Goal: Navigation & Orientation: Find specific page/section

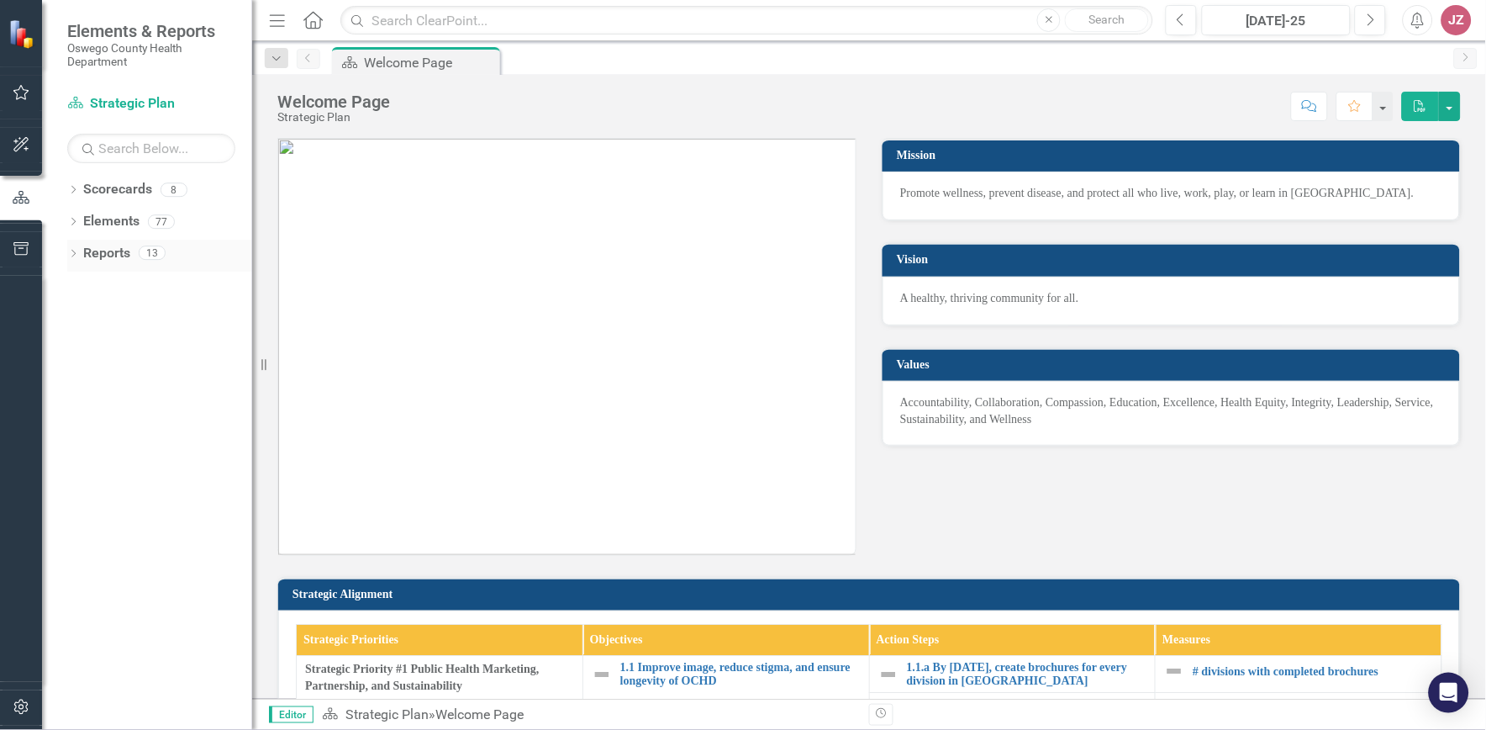
click at [73, 252] on icon "Dropdown" at bounding box center [73, 254] width 12 height 9
click at [72, 198] on div "Dropdown" at bounding box center [73, 192] width 12 height 14
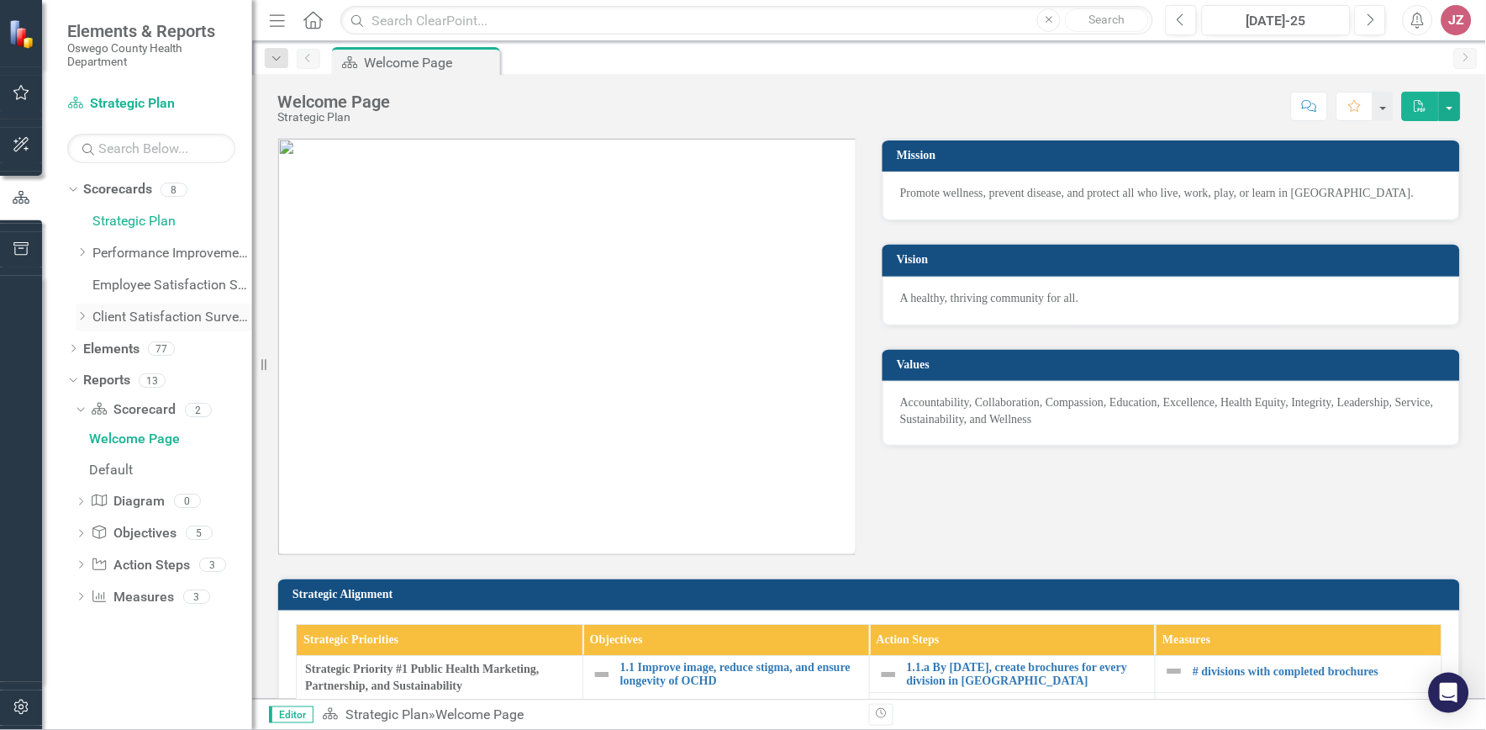
click at [124, 315] on link "Client Satisfaction Surveys" at bounding box center [172, 317] width 160 height 19
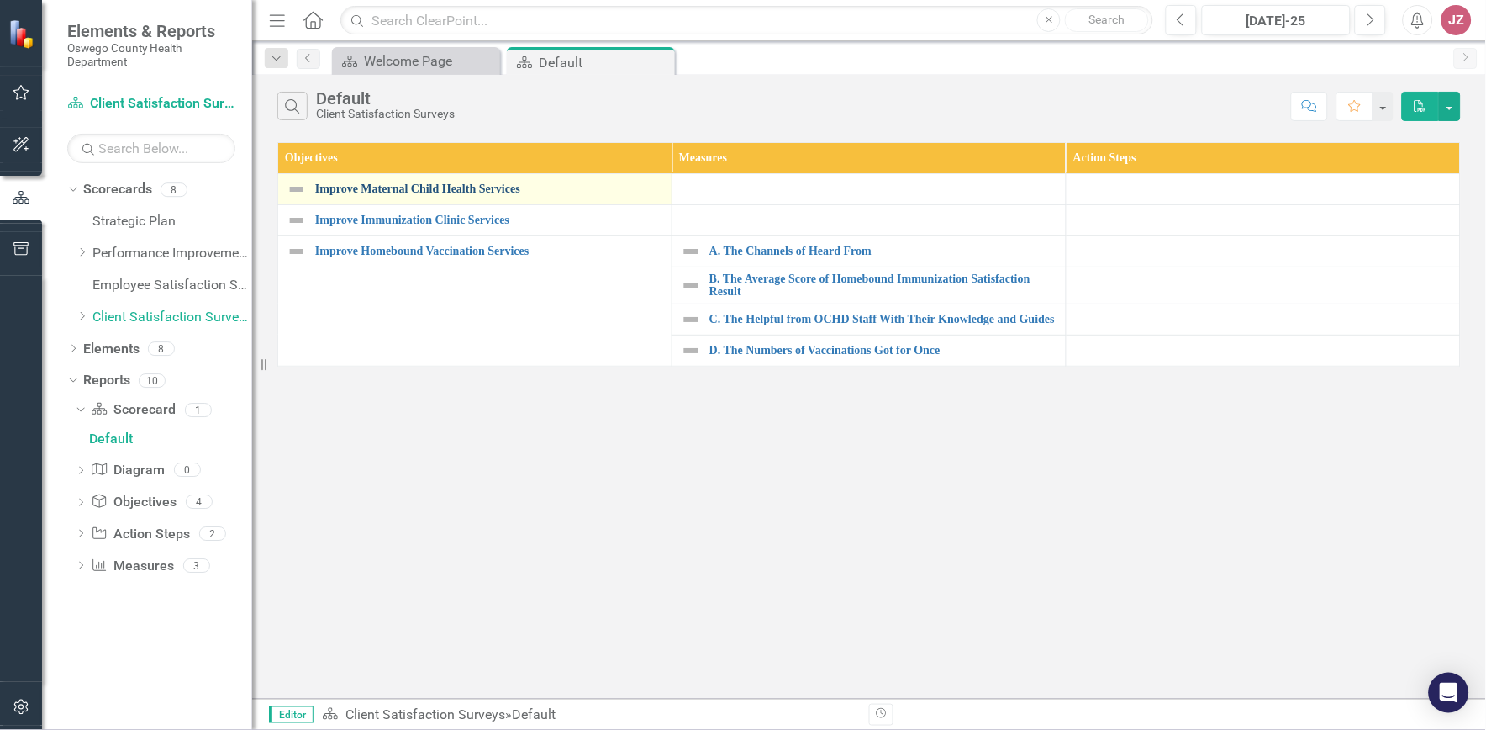
click at [434, 187] on link "Improve Maternal Child Health Services" at bounding box center [489, 188] width 348 height 13
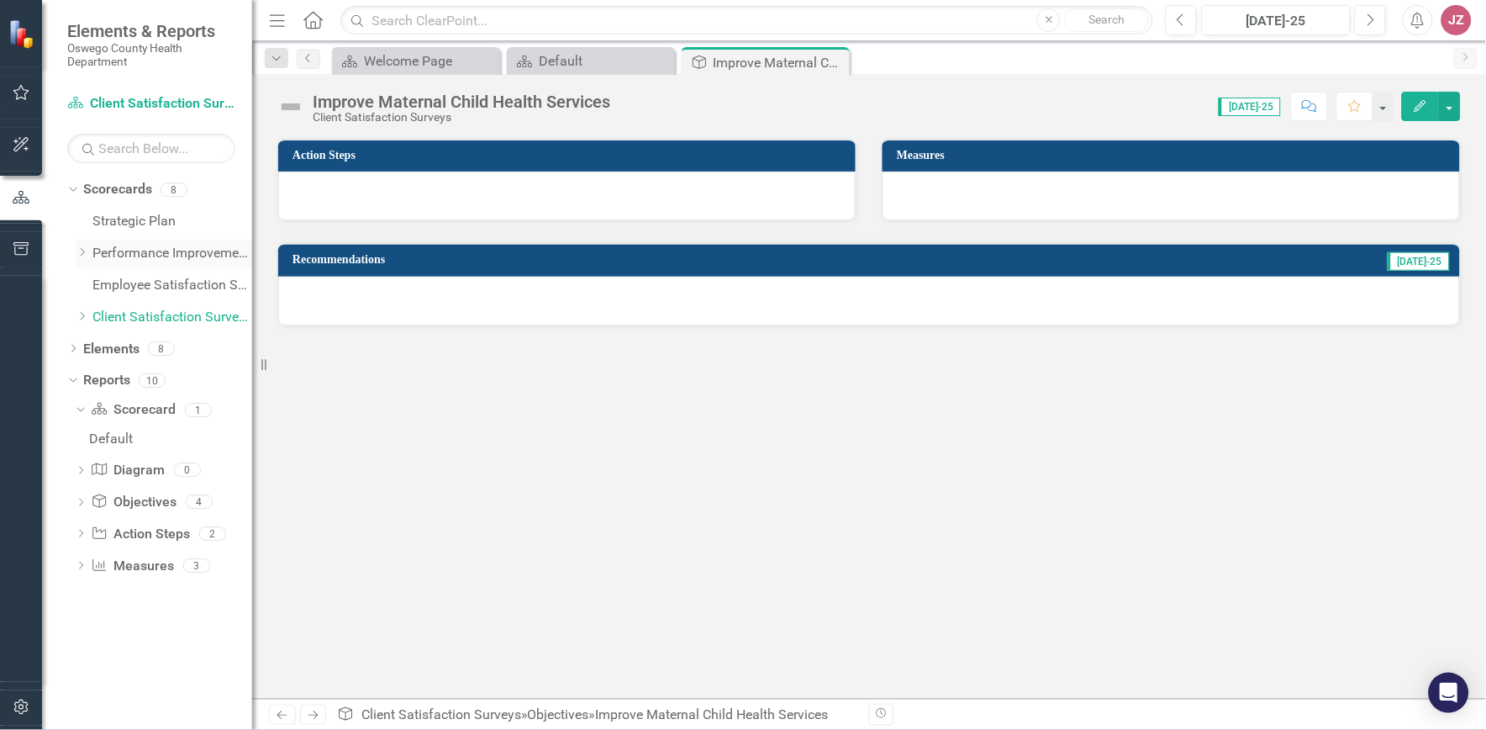
click at [186, 248] on link "Performance Improvement Plans" at bounding box center [172, 253] width 160 height 19
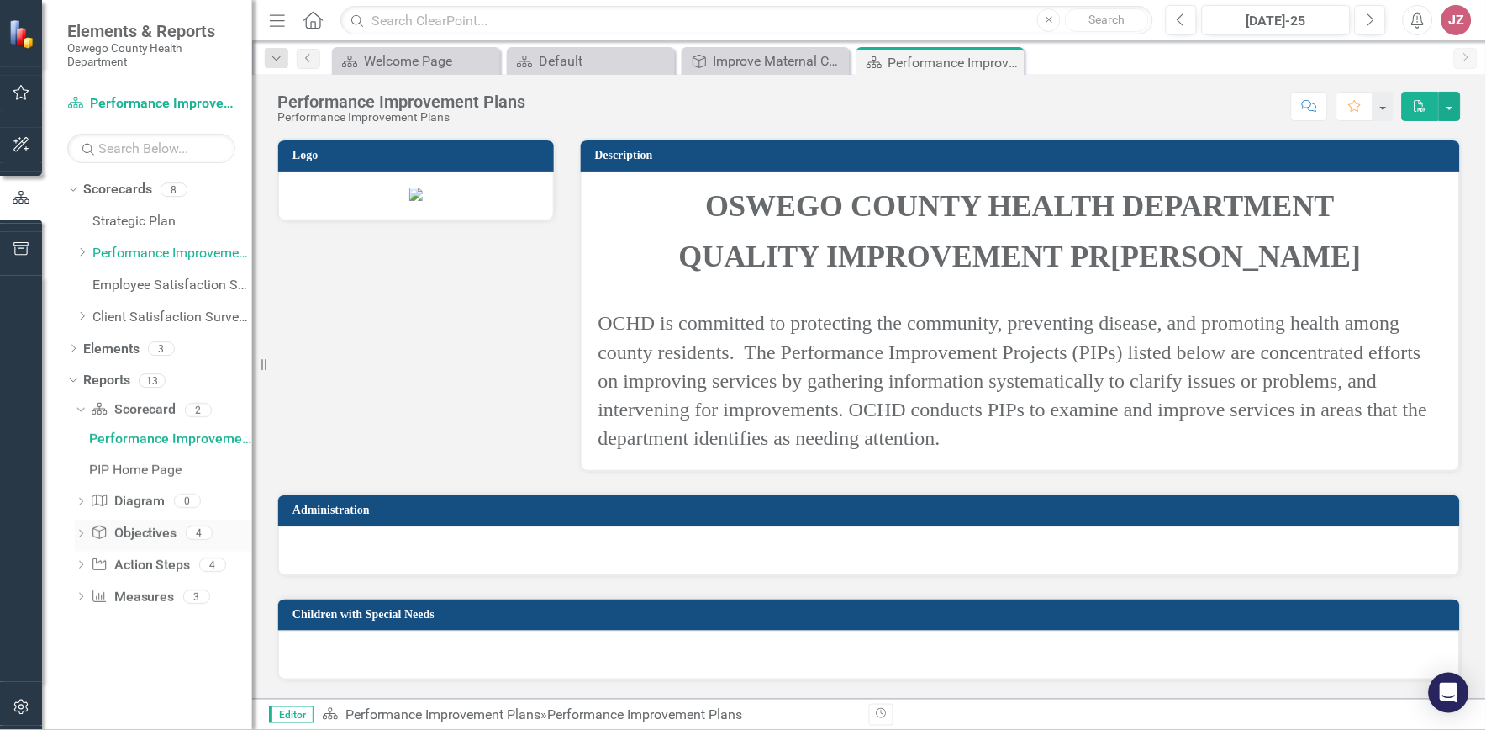
click at [86, 533] on icon "Dropdown" at bounding box center [81, 534] width 12 height 9
click at [138, 475] on link "Objective Objectives" at bounding box center [134, 473] width 86 height 19
click at [136, 313] on link "Client Satisfaction Surveys" at bounding box center [172, 317] width 160 height 19
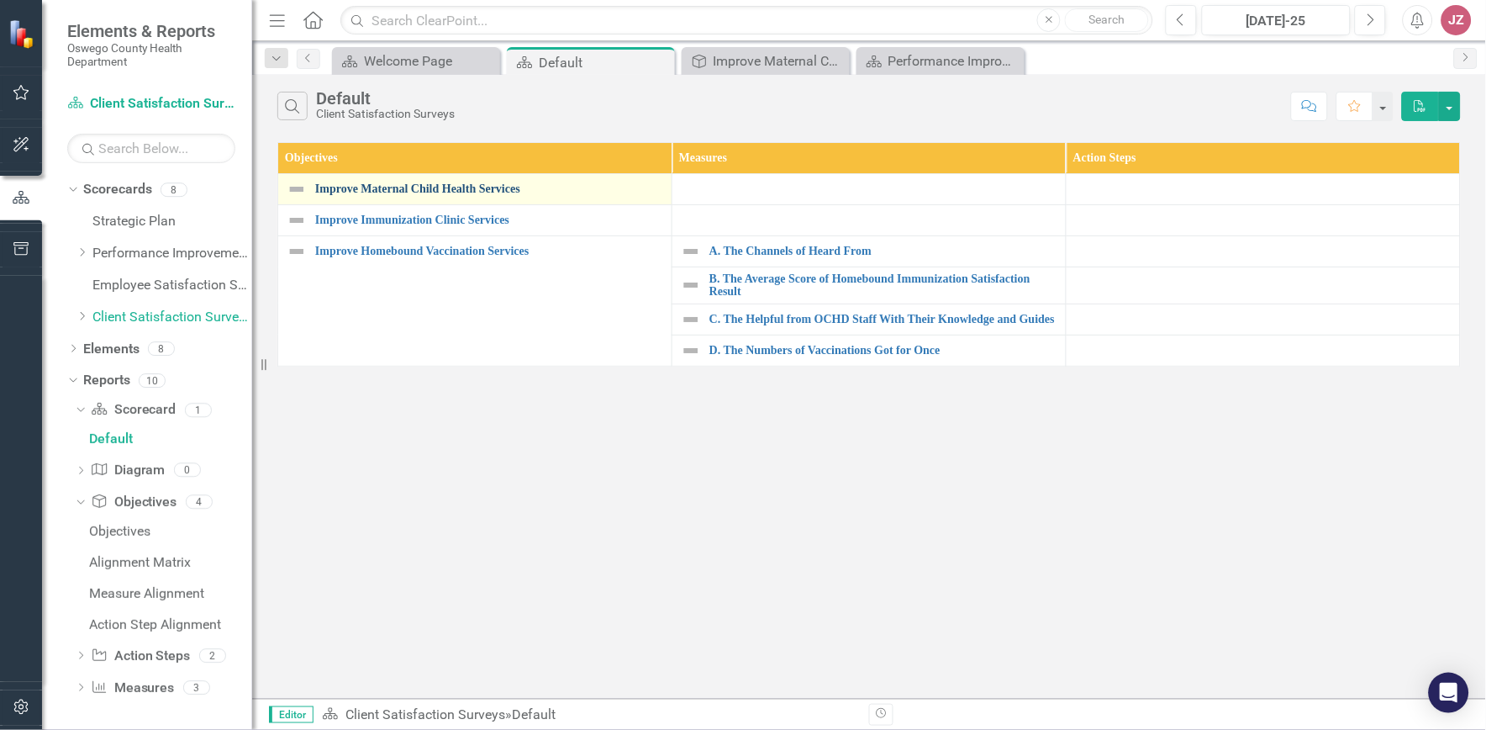
click at [494, 188] on link "Improve Maternal Child Health Services" at bounding box center [489, 188] width 348 height 13
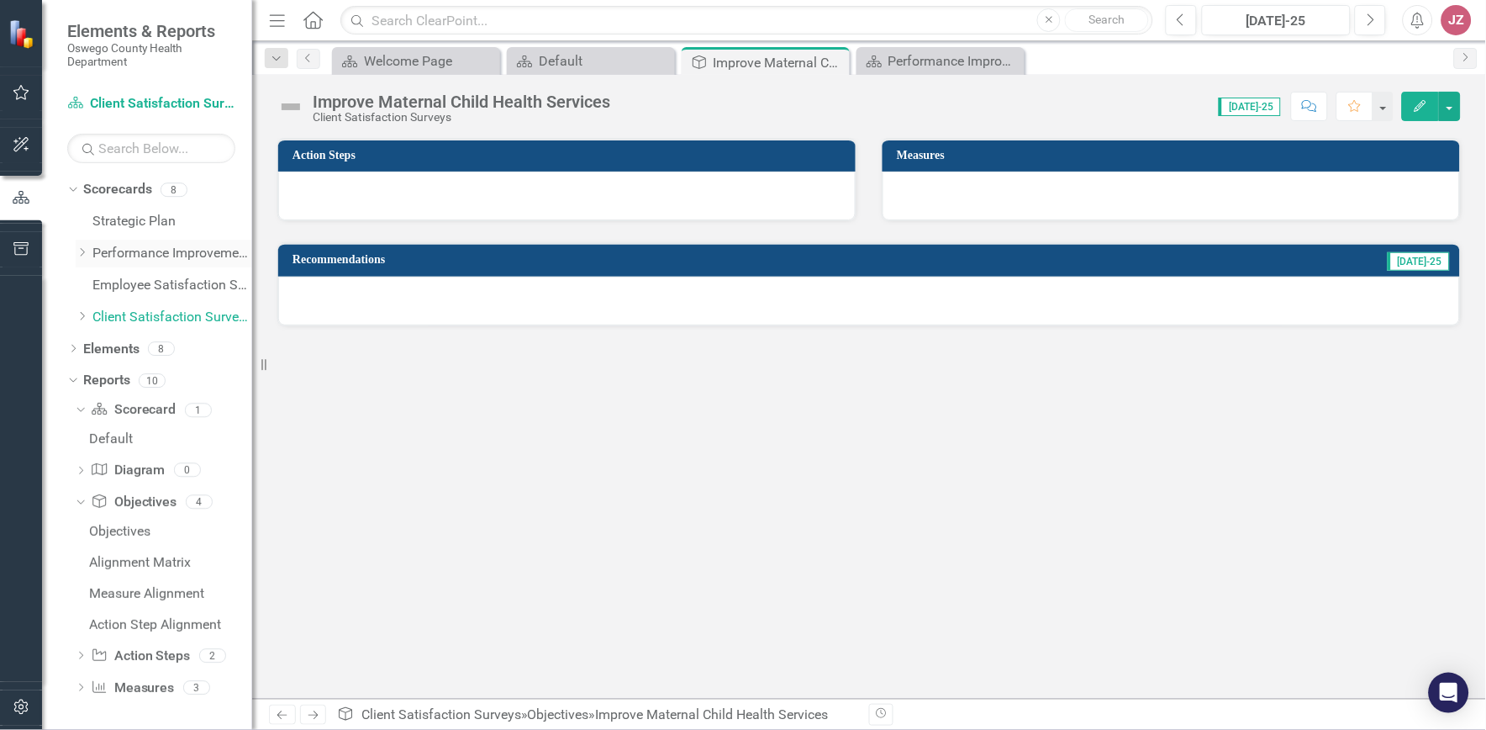
click at [161, 249] on link "Performance Improvement Plans" at bounding box center [172, 253] width 160 height 19
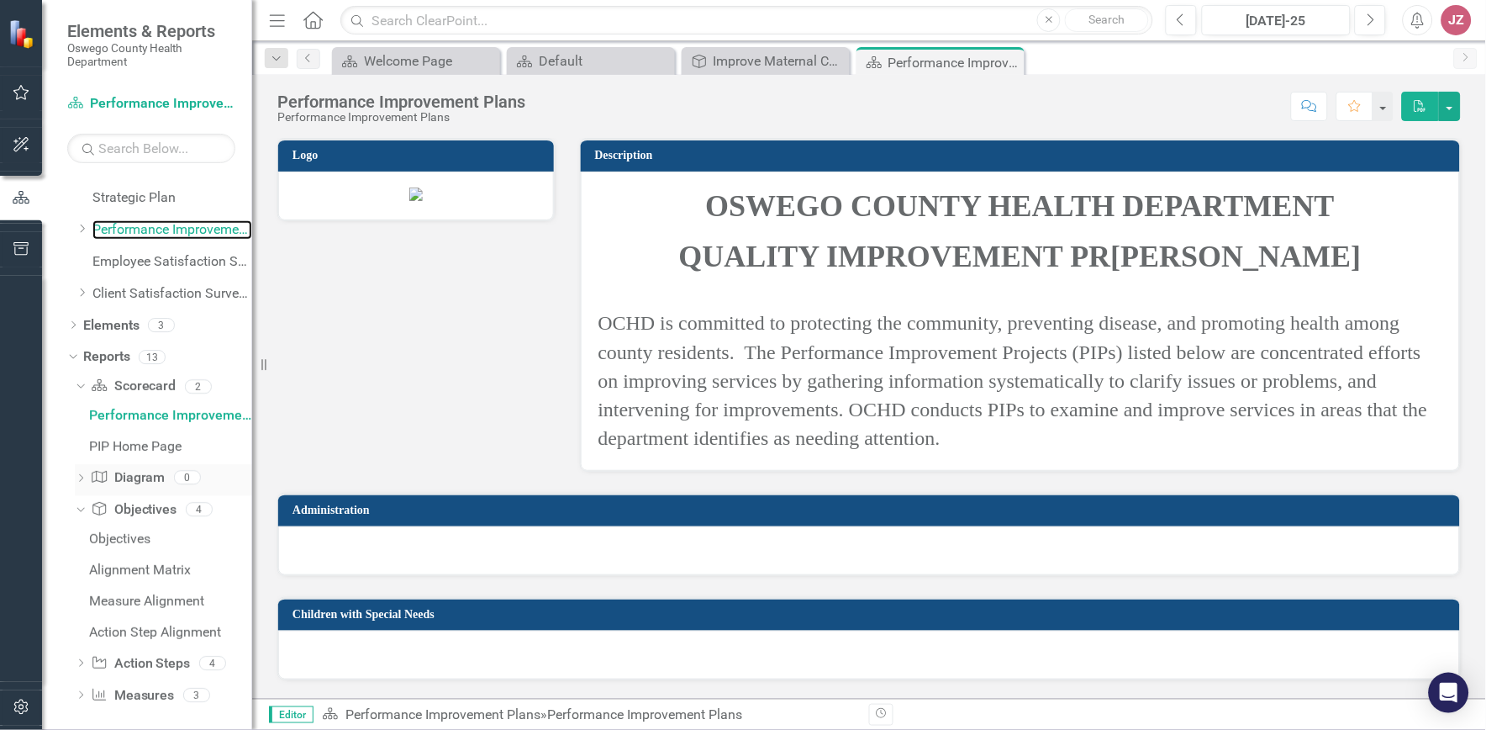
scroll to position [31, 0]
click at [79, 656] on icon "Dropdown" at bounding box center [81, 656] width 12 height 9
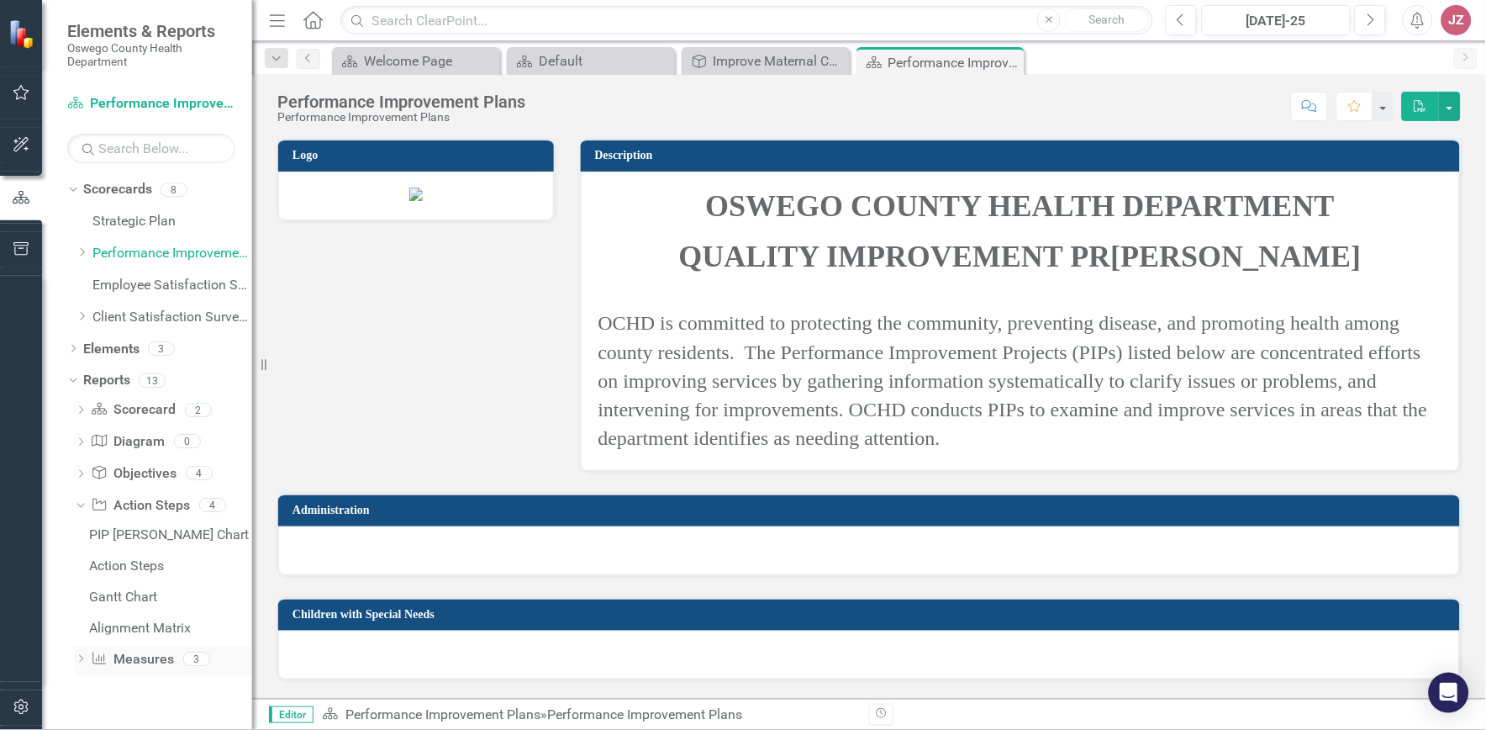
scroll to position [0, 0]
click at [155, 281] on link "Employee Satisfaction Survey" at bounding box center [172, 285] width 160 height 19
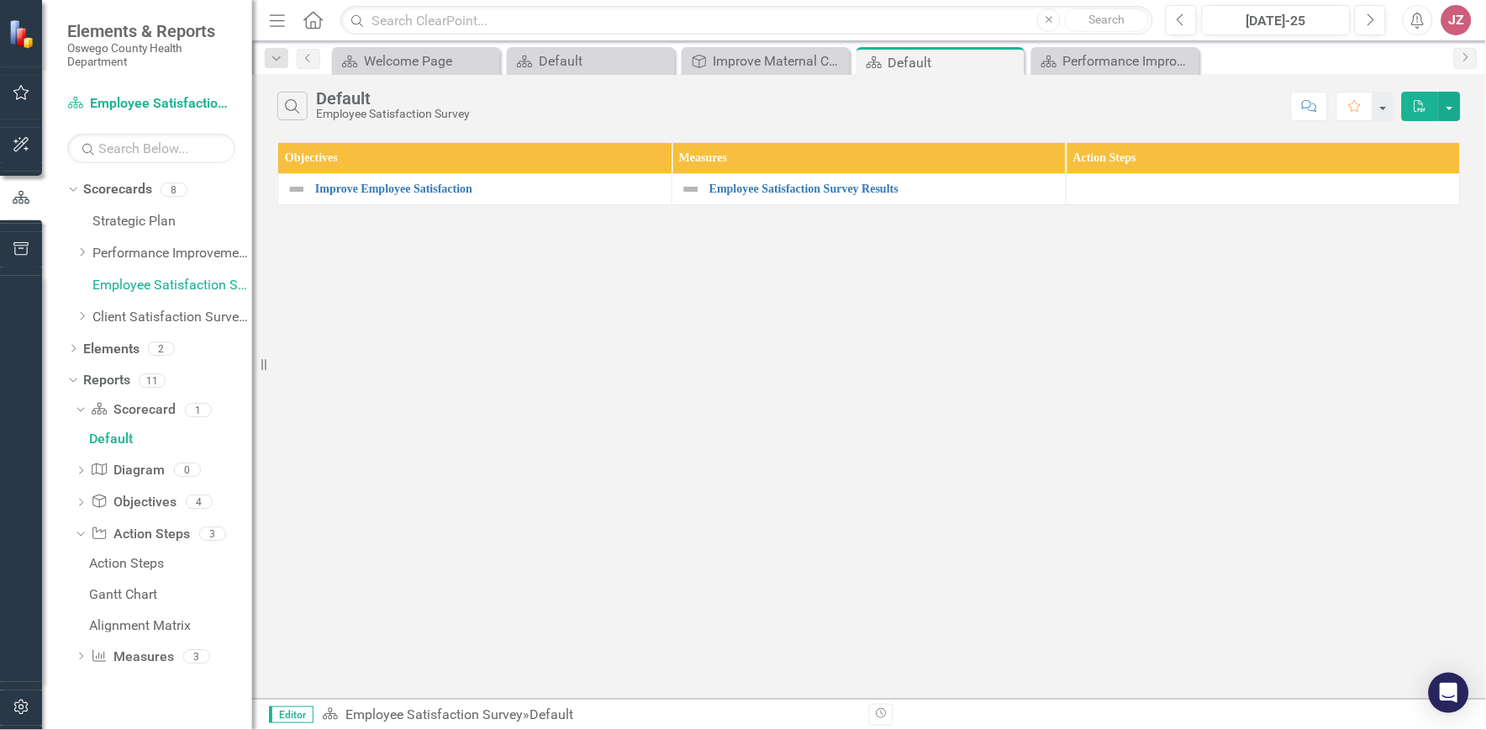
click at [74, 312] on div "Dropdown Scorecards 8 Strategic Plan Dropdown Performance Improvement Plans Hea…" at bounding box center [159, 255] width 185 height 159
click at [107, 314] on link "Client Satisfaction Surveys" at bounding box center [172, 317] width 160 height 19
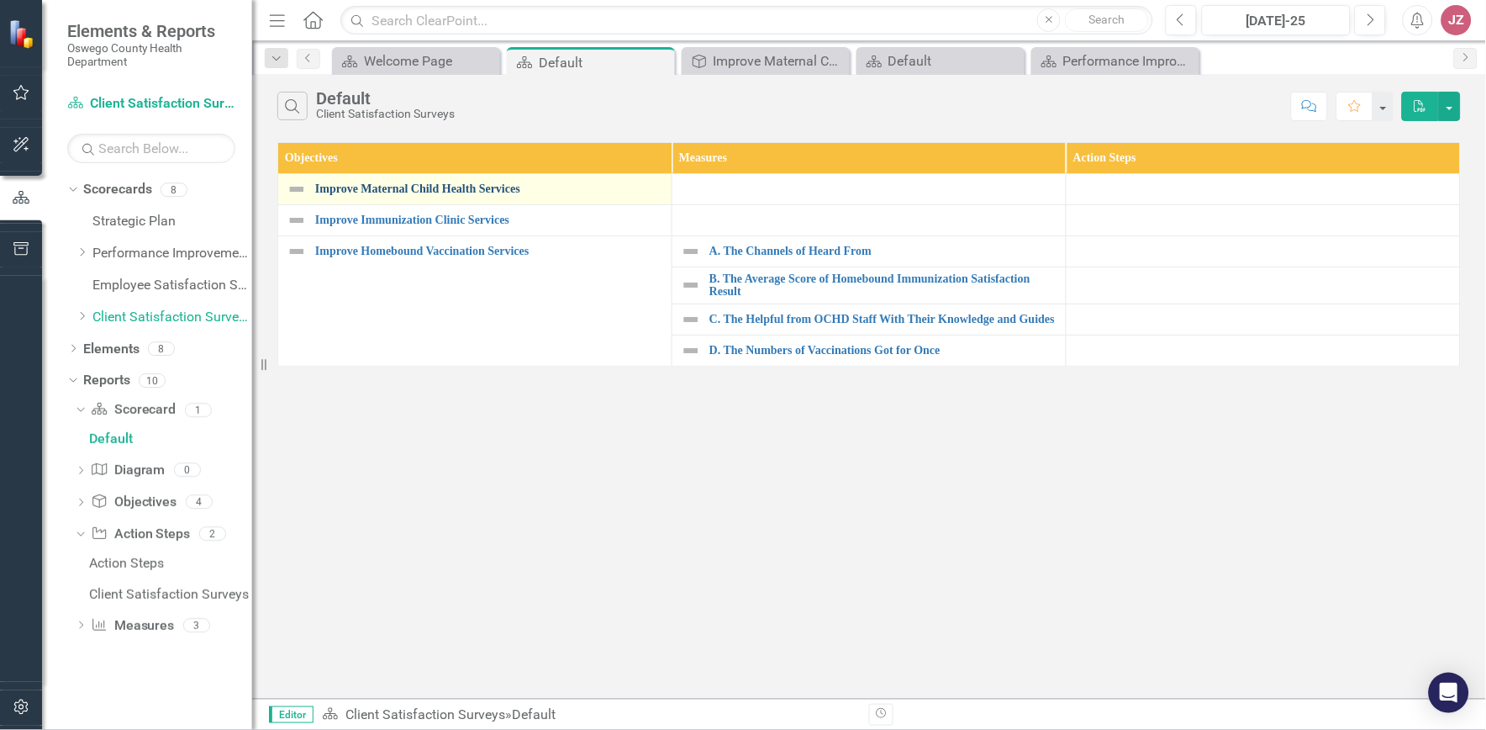
click at [445, 183] on link "Improve Maternal Child Health Services" at bounding box center [489, 188] width 348 height 13
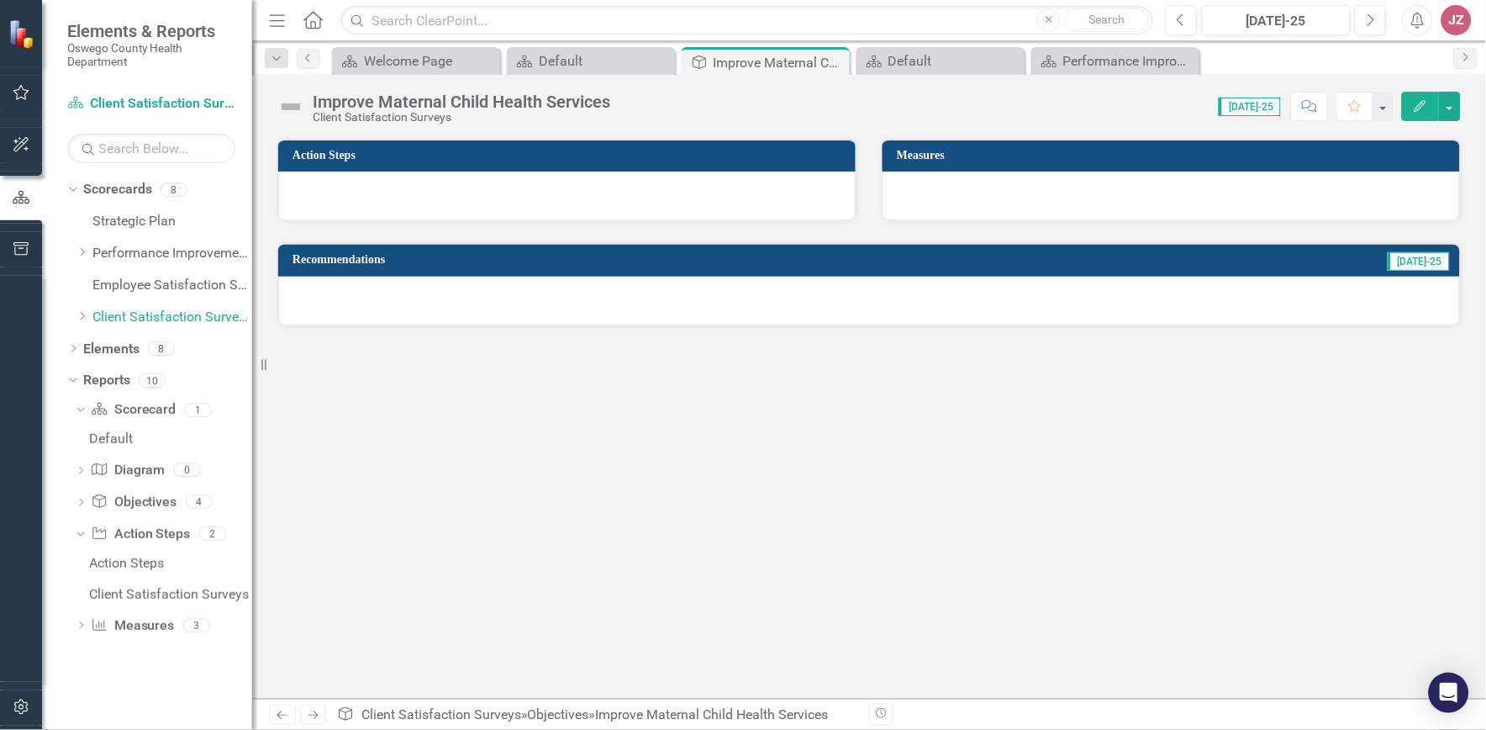
click at [1060, 189] on div at bounding box center [1171, 195] width 577 height 49
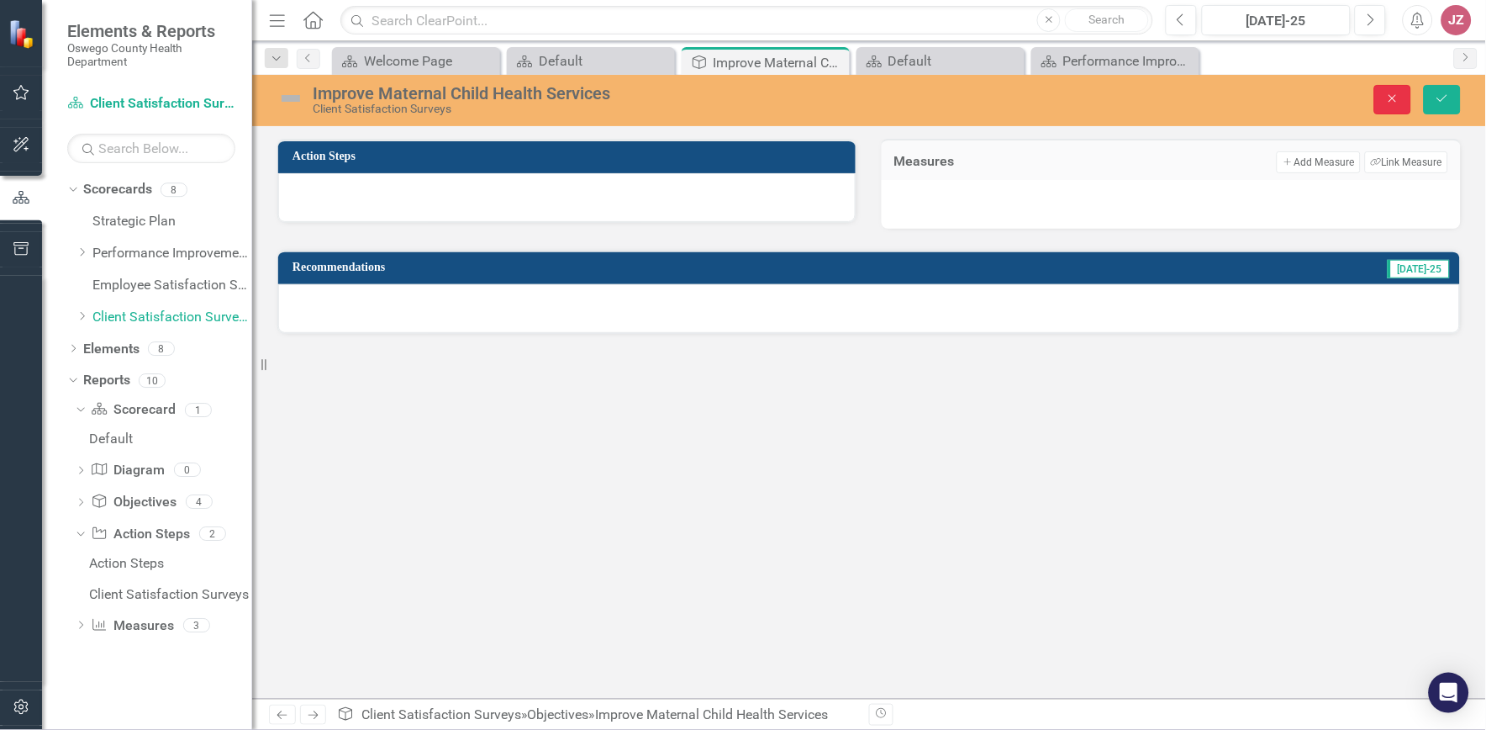
click at [1388, 97] on icon "Close" at bounding box center [1392, 98] width 15 height 12
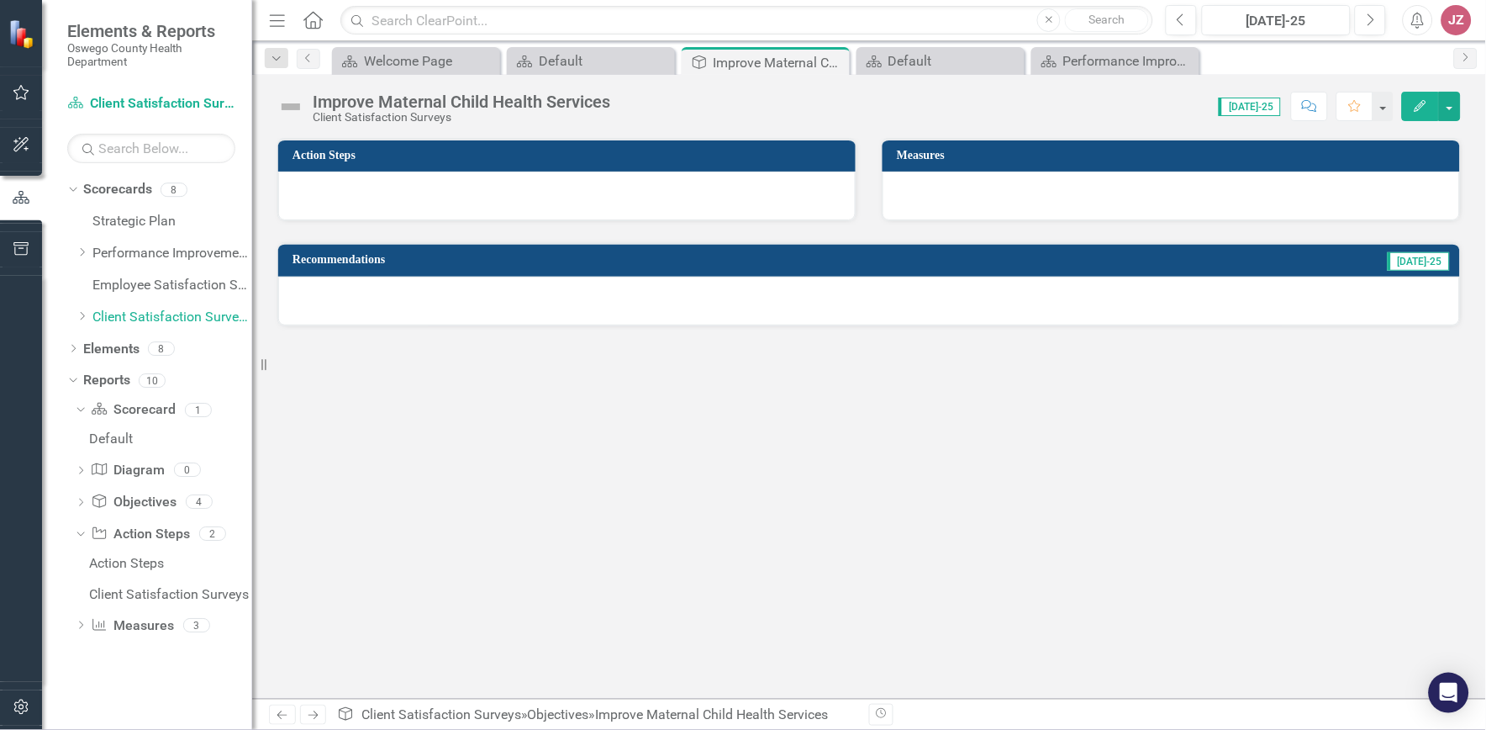
click at [585, 177] on div at bounding box center [566, 195] width 577 height 49
click at [904, 179] on div at bounding box center [1171, 195] width 577 height 49
click at [909, 149] on h3 "Measures" at bounding box center [1174, 155] width 555 height 13
click at [103, 593] on div "Client Satisfaction Surveys" at bounding box center [170, 594] width 163 height 15
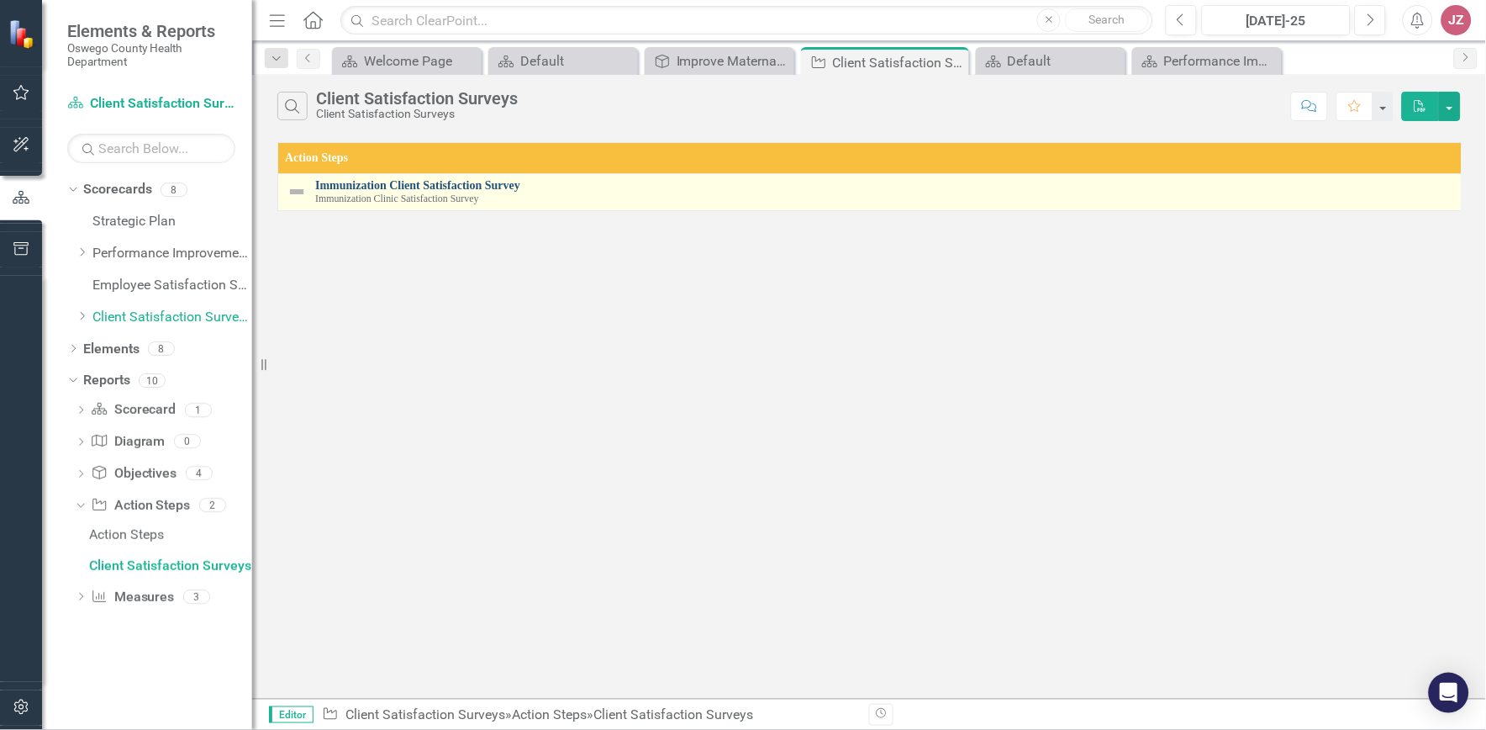
click at [426, 187] on link "Immunization Client Satisfaction Survey" at bounding box center [886, 185] width 1143 height 13
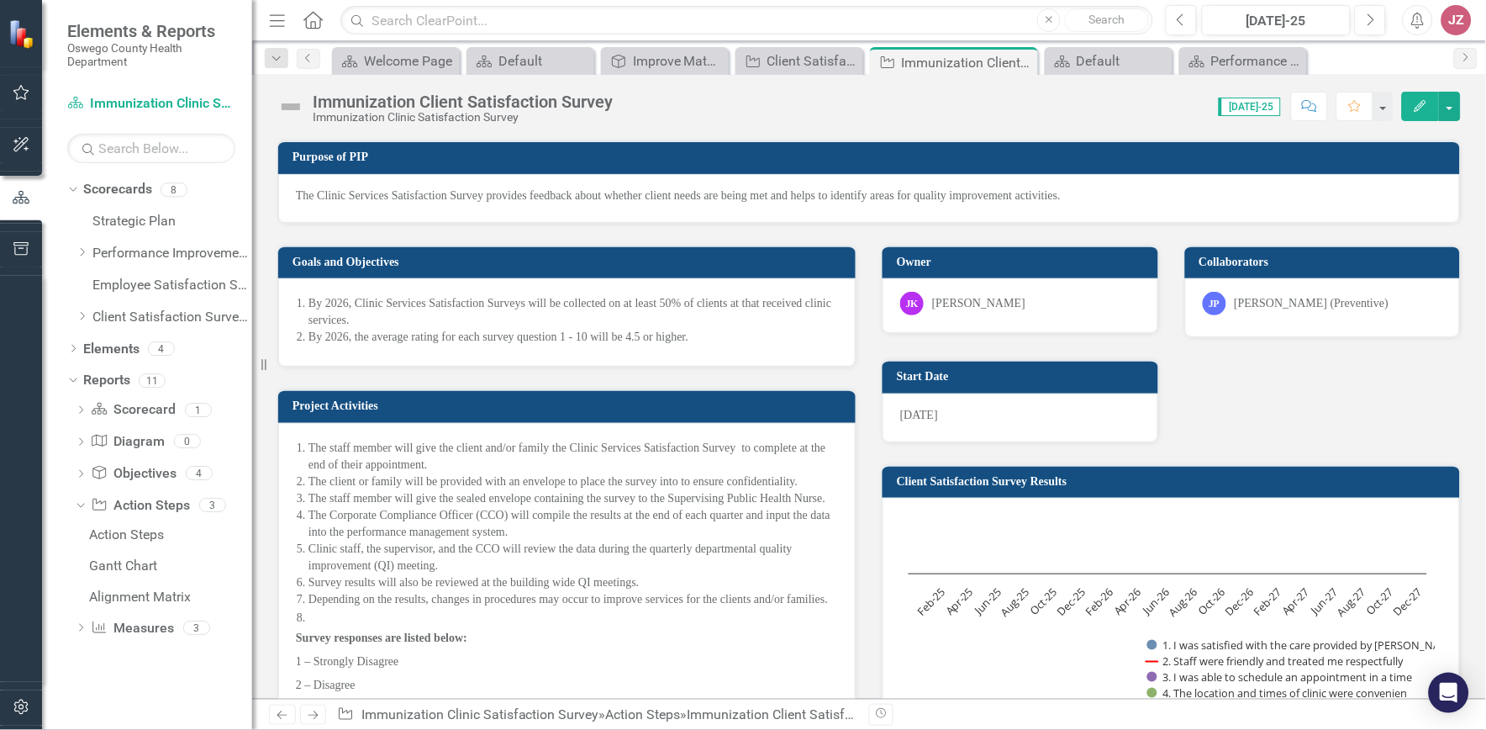
scroll to position [86, 0]
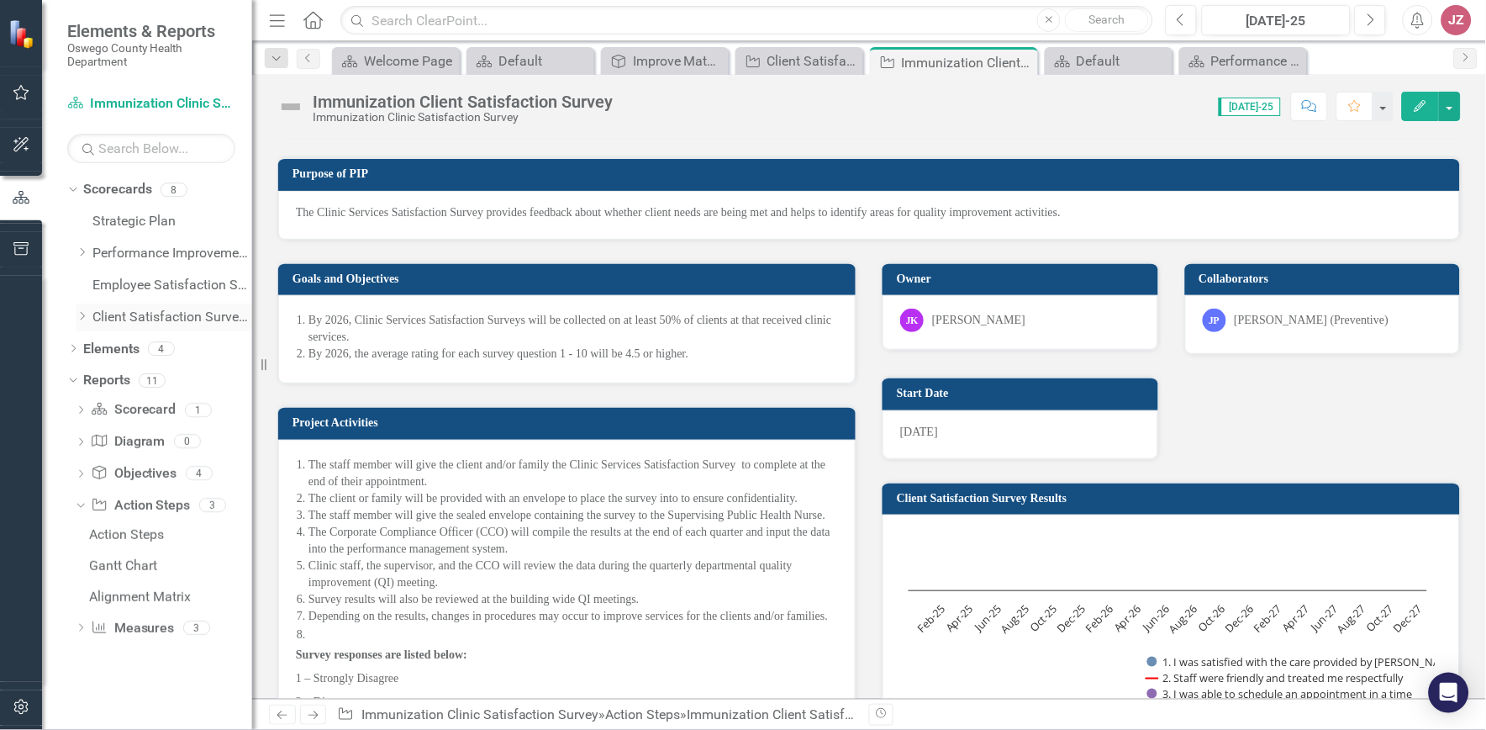
click at [181, 316] on link "Client Satisfaction Surveys" at bounding box center [172, 317] width 160 height 19
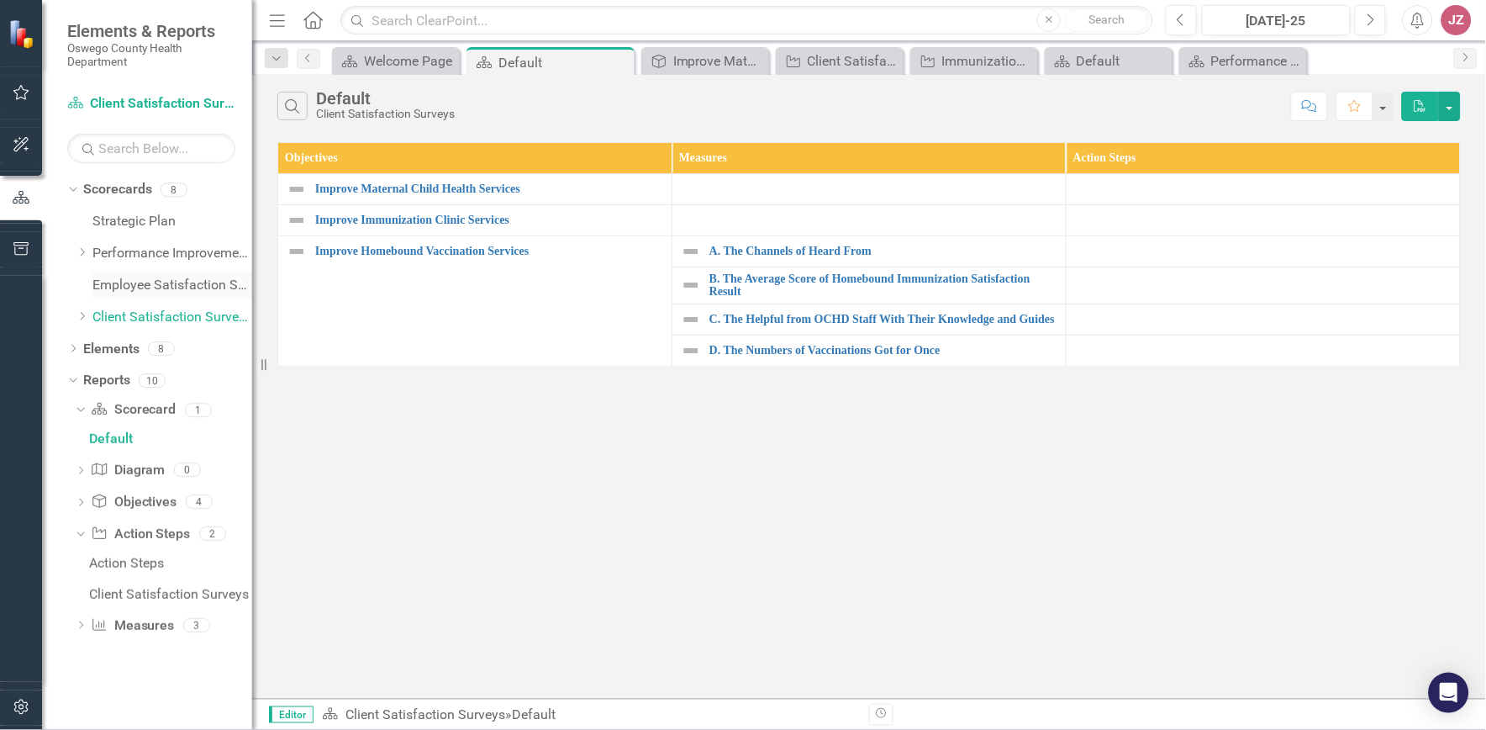
click at [150, 282] on link "Employee Satisfaction Survey" at bounding box center [172, 285] width 160 height 19
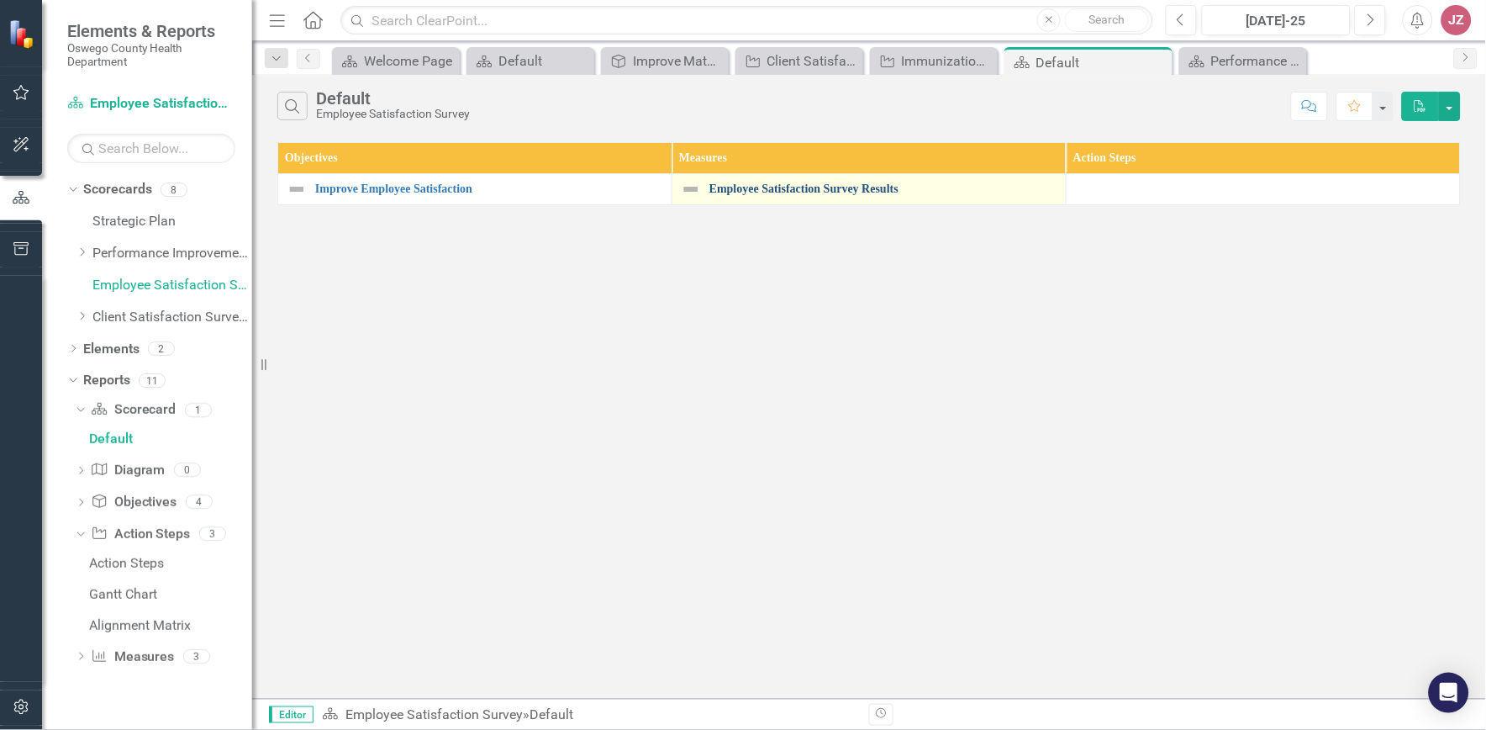
click at [787, 183] on link "Employee Satisfaction Survey Results" at bounding box center [883, 188] width 348 height 13
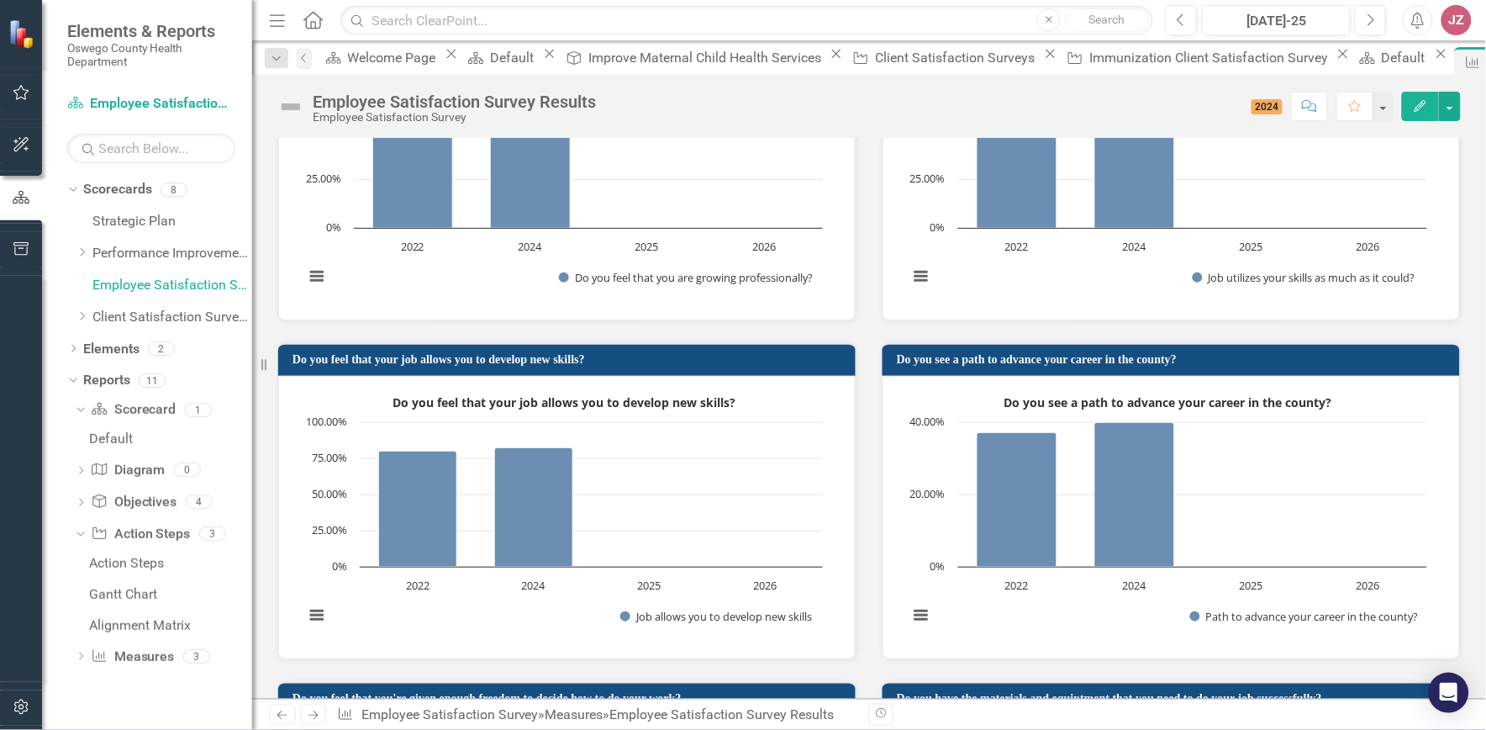
scroll to position [1383, 0]
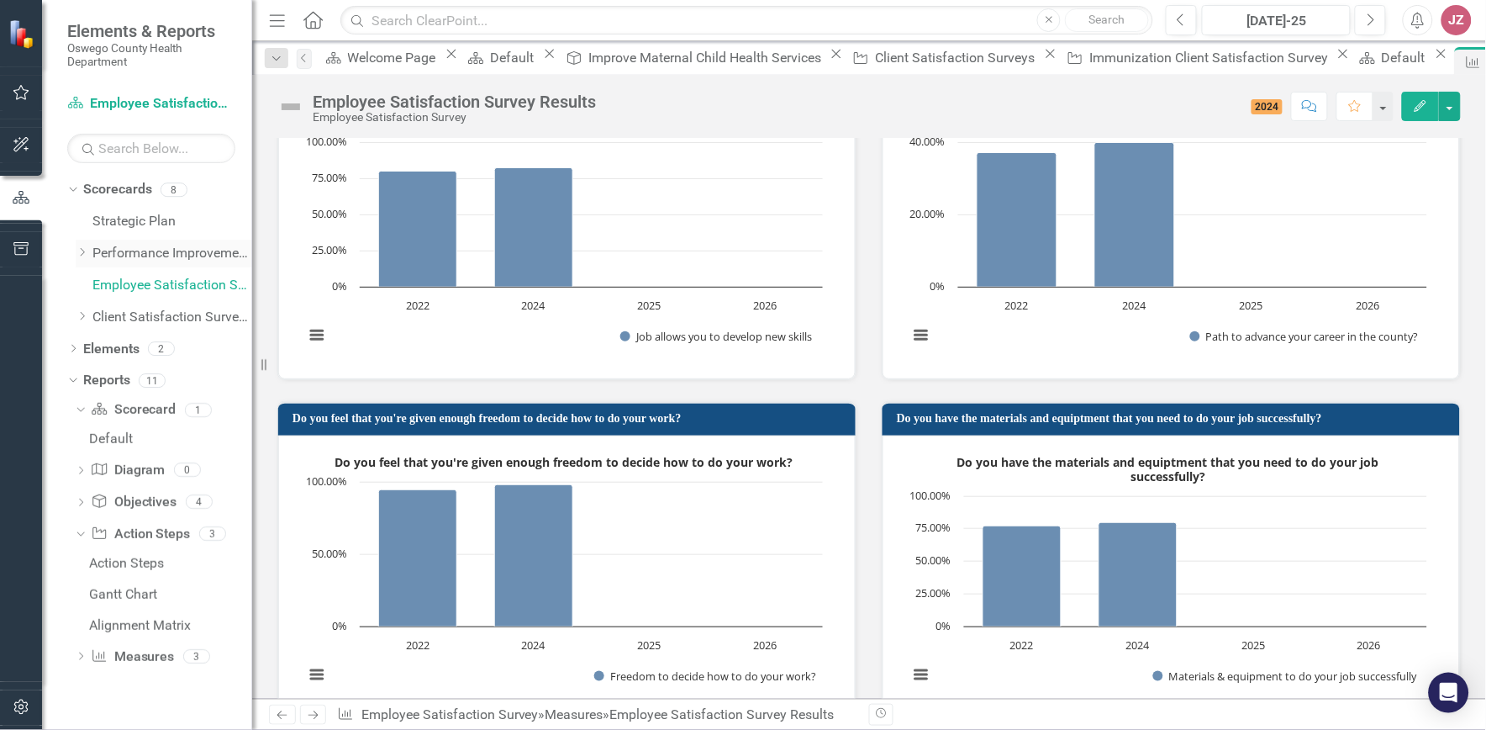
click at [121, 257] on link "Performance Improvement Plans" at bounding box center [172, 253] width 160 height 19
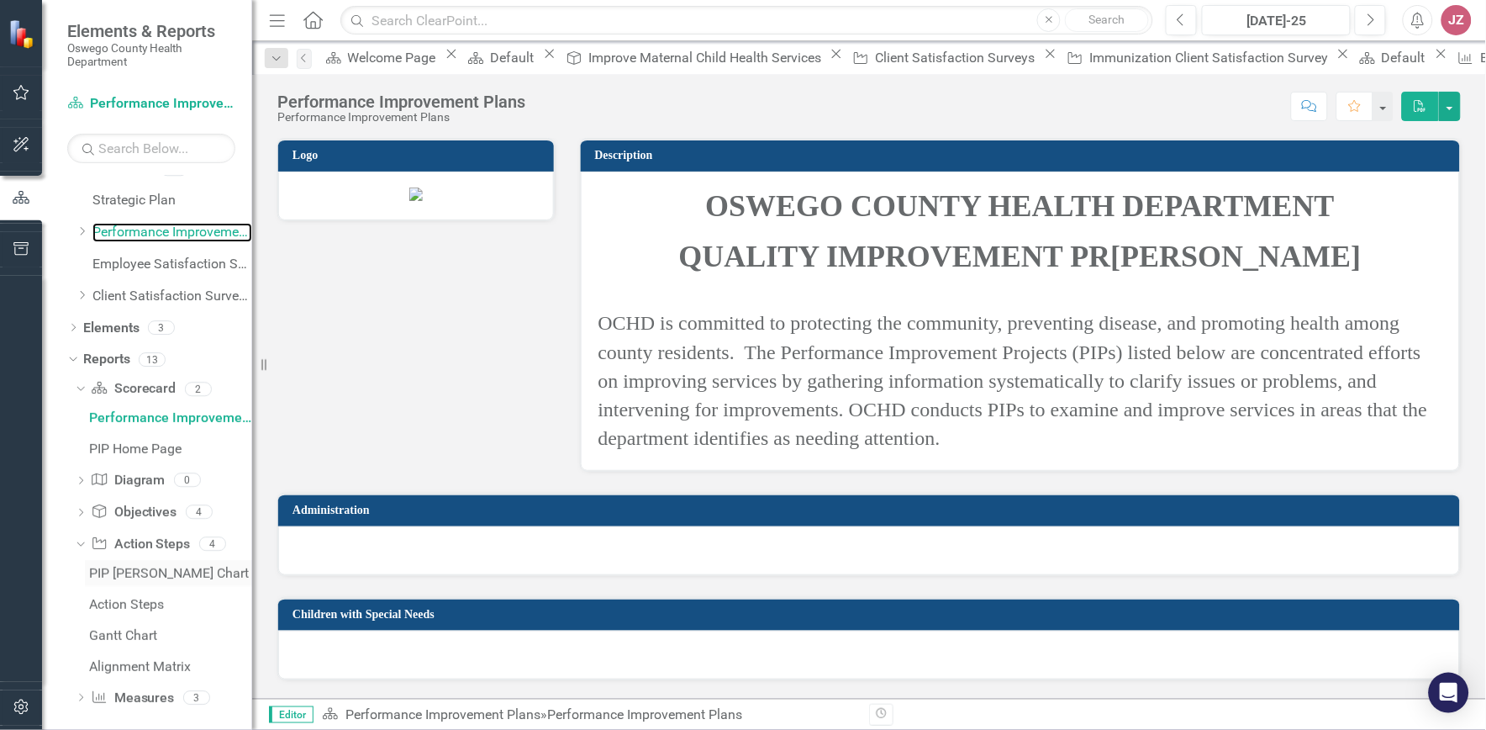
scroll to position [31, 0]
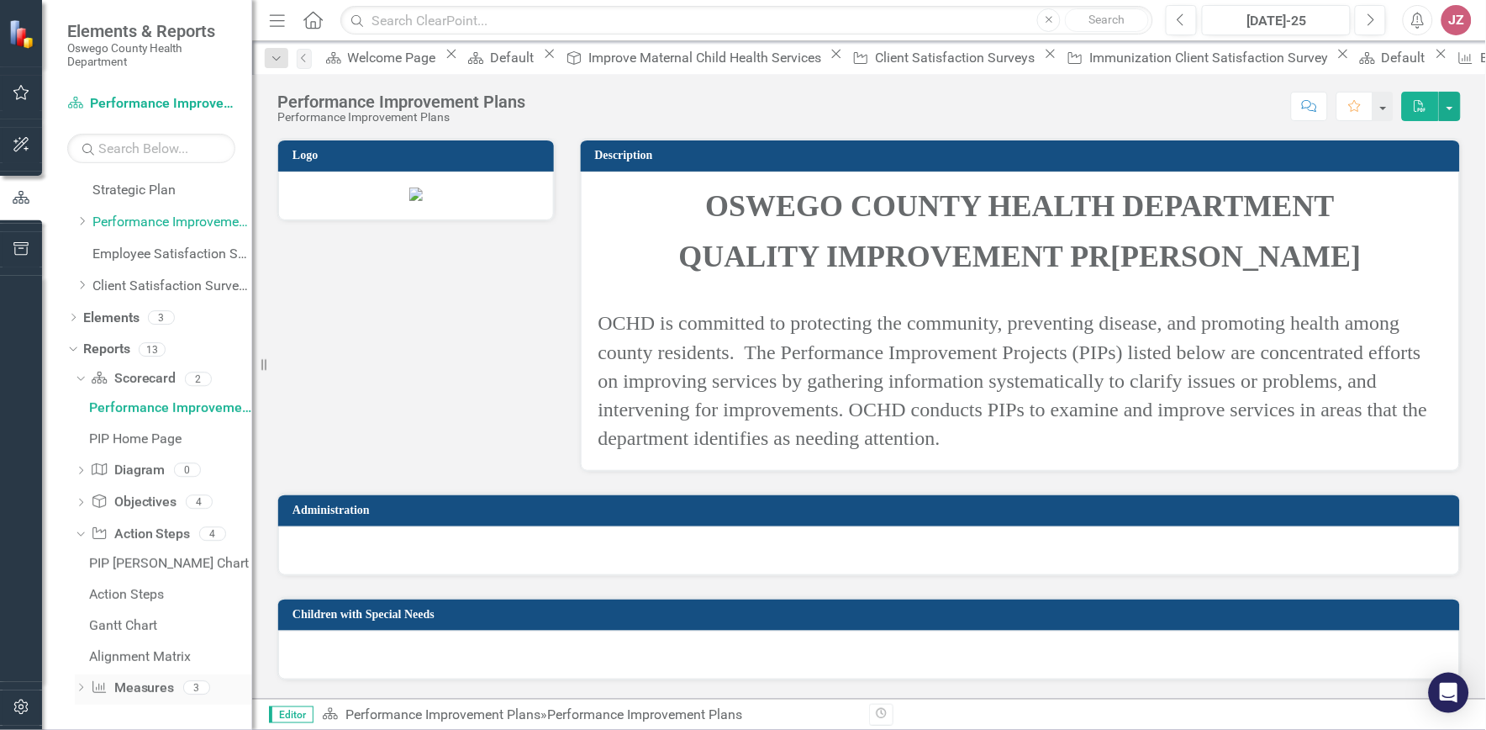
click at [120, 693] on link "Measure Measures" at bounding box center [132, 687] width 83 height 19
click at [82, 686] on icon at bounding box center [81, 687] width 4 height 8
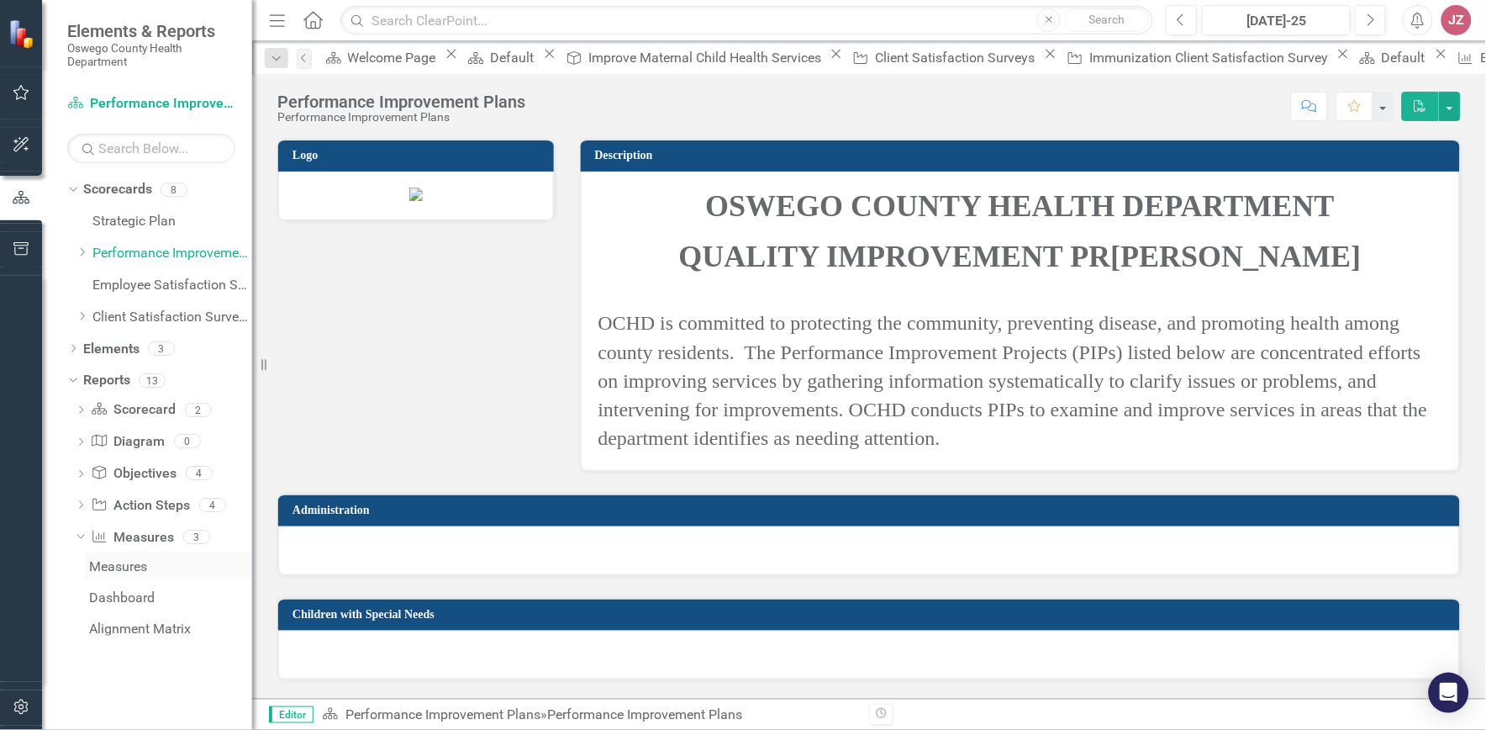
click at [128, 568] on div "Measures" at bounding box center [170, 566] width 163 height 15
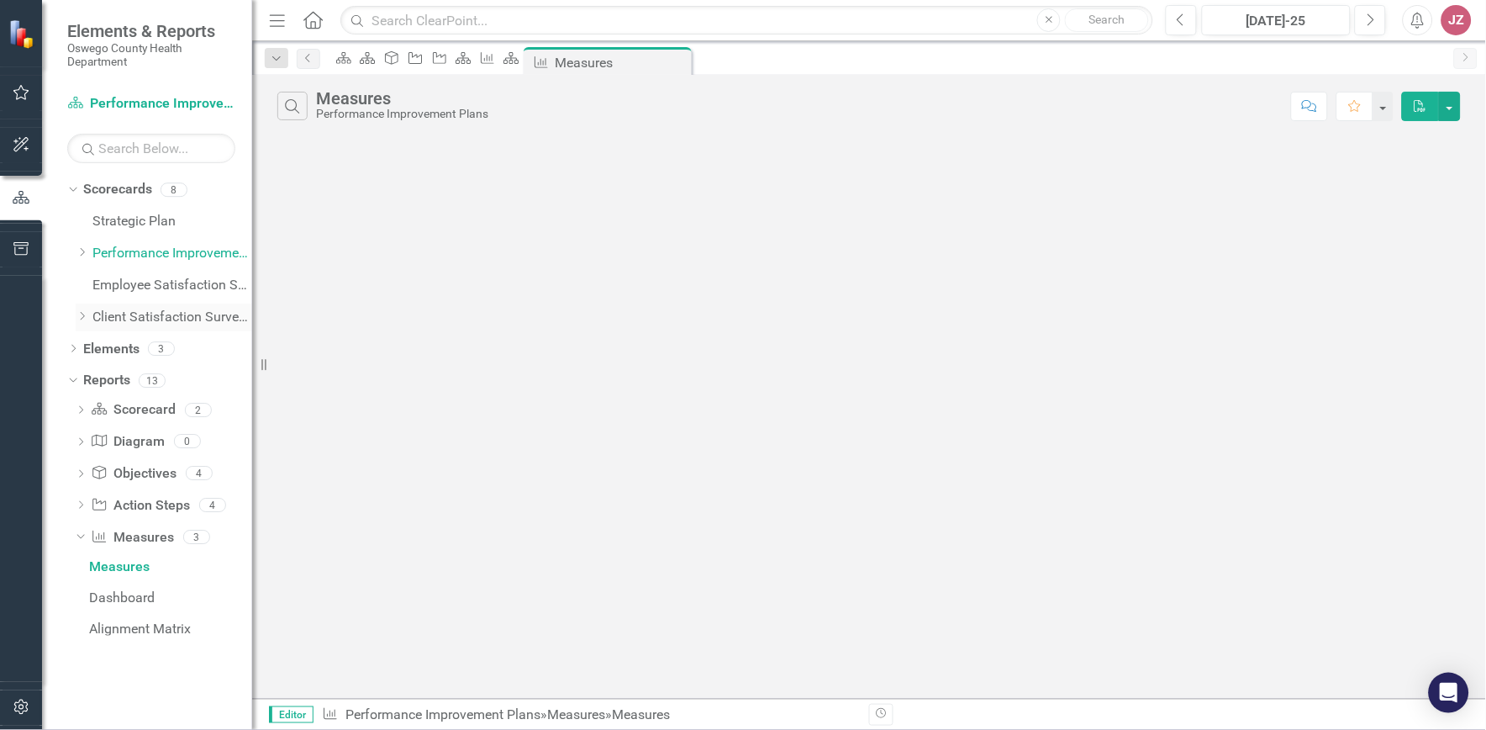
click at [85, 314] on icon "Dropdown" at bounding box center [82, 316] width 13 height 10
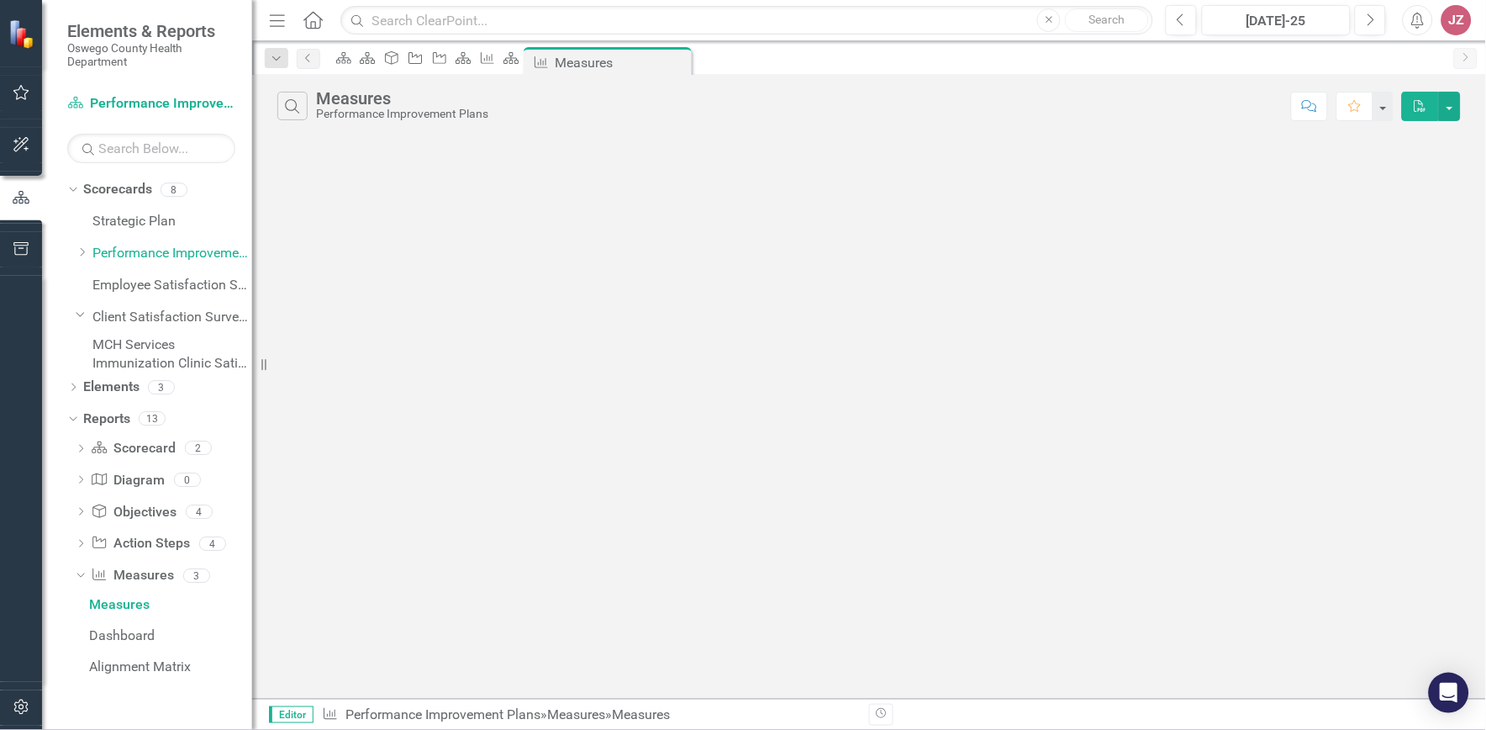
click at [145, 354] on link "MCH Services" at bounding box center [172, 344] width 160 height 19
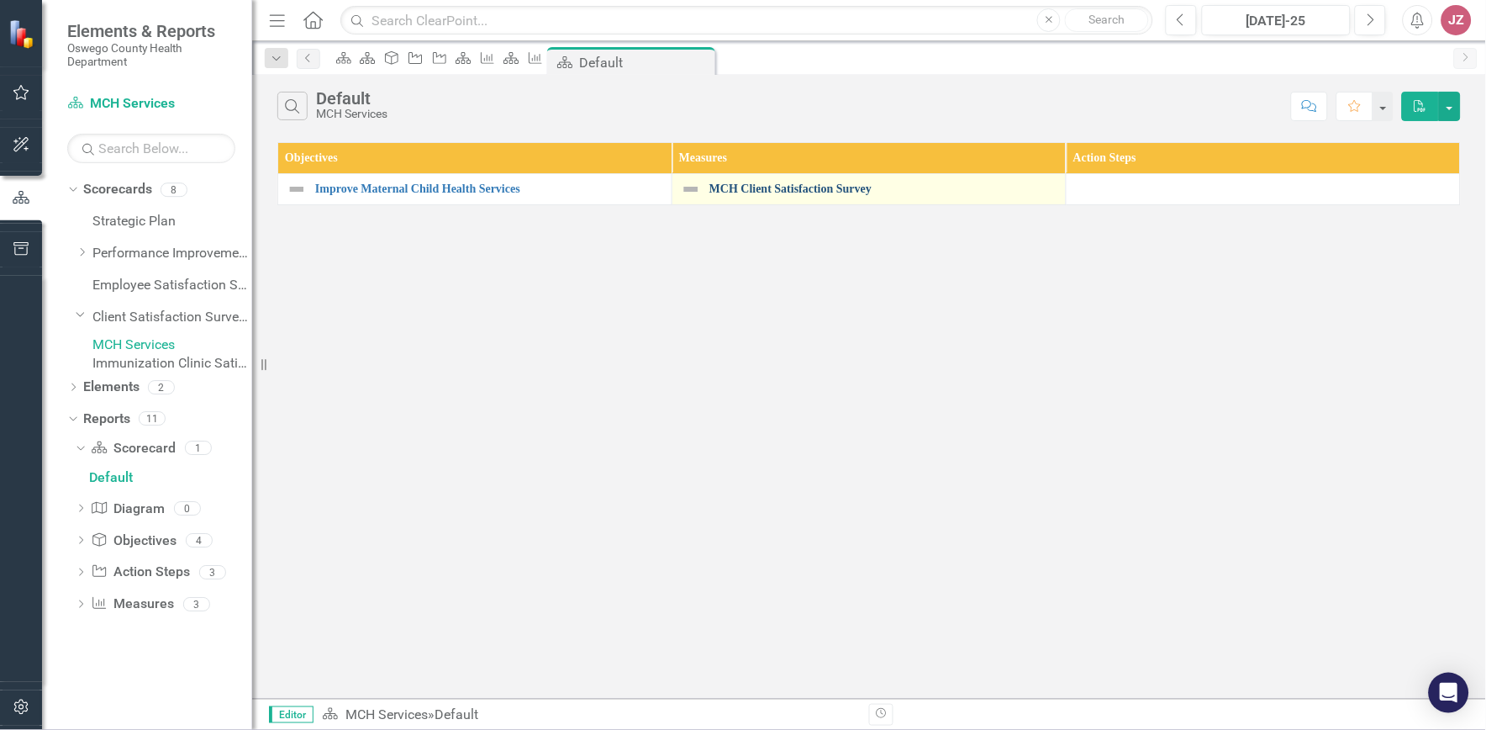
click at [809, 187] on link "MCH Client Satisfaction Survey" at bounding box center [883, 188] width 348 height 13
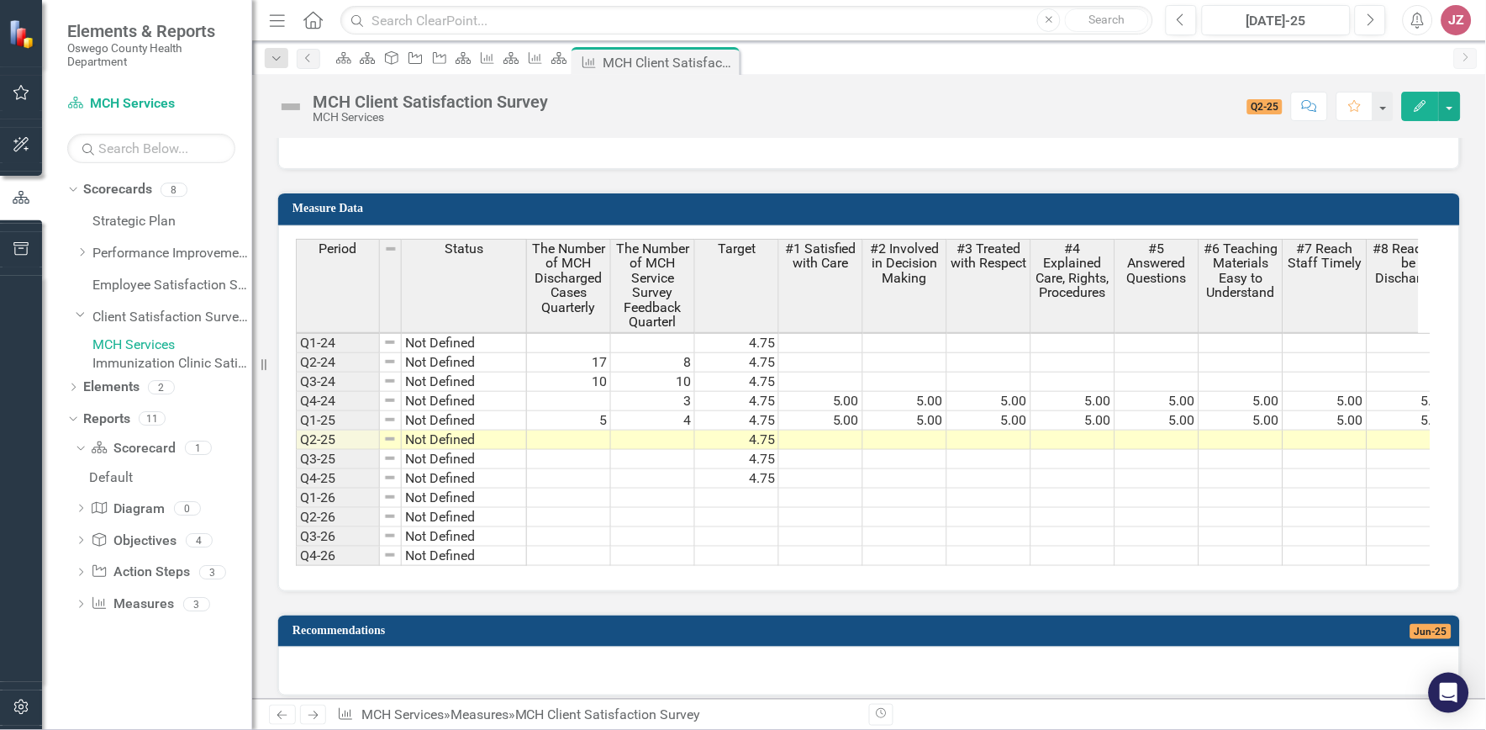
scroll to position [1587, 0]
